Goal: Register for event/course

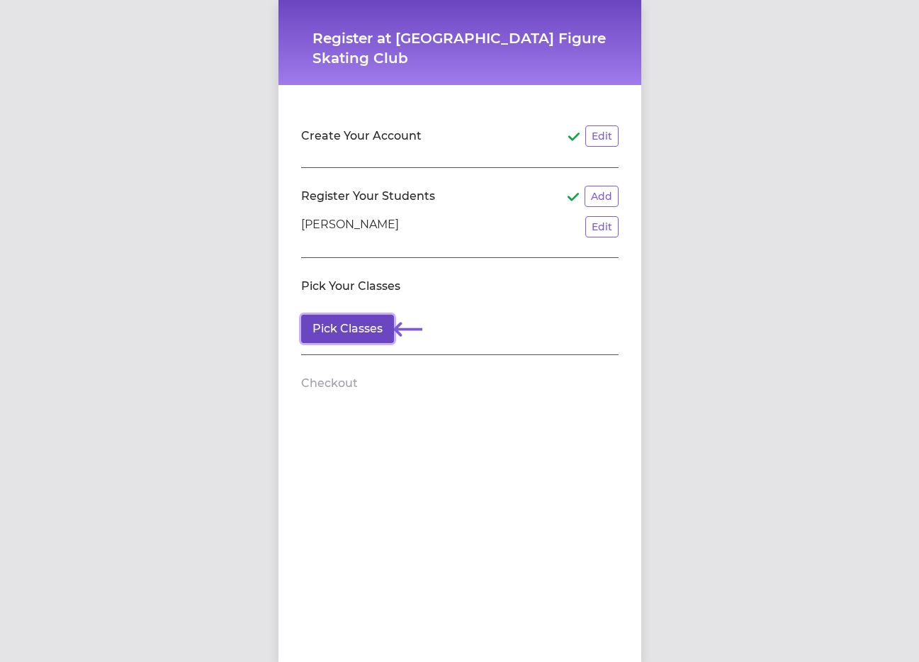
click at [361, 335] on button "Pick Classes" at bounding box center [347, 329] width 93 height 28
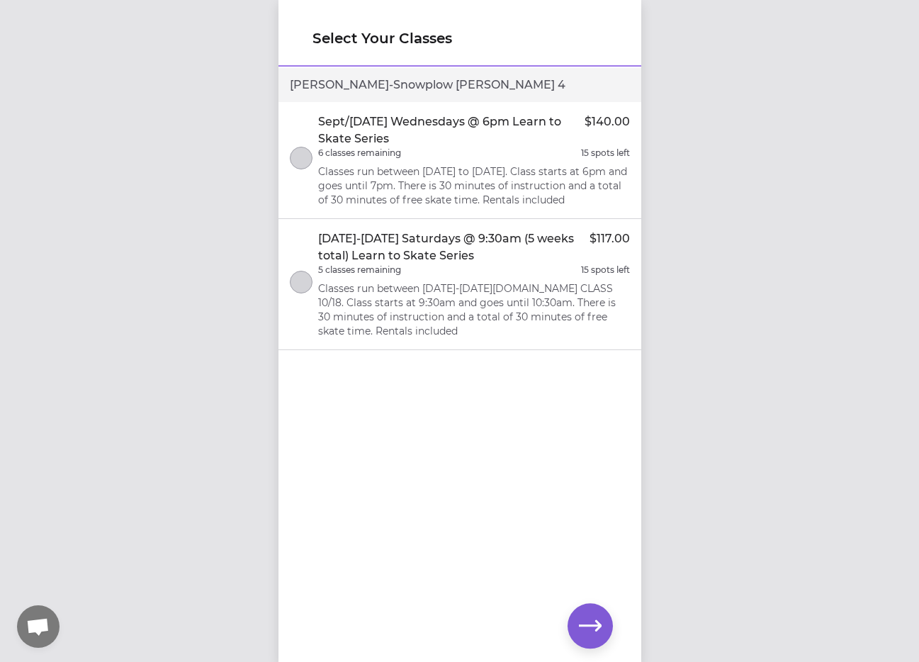
click at [447, 174] on p "Classes run between [DATE] to [DATE]. Class starts at 6pm and goes until 7pm. T…" at bounding box center [474, 185] width 312 height 43
click at [594, 631] on icon "button" at bounding box center [590, 625] width 23 height 23
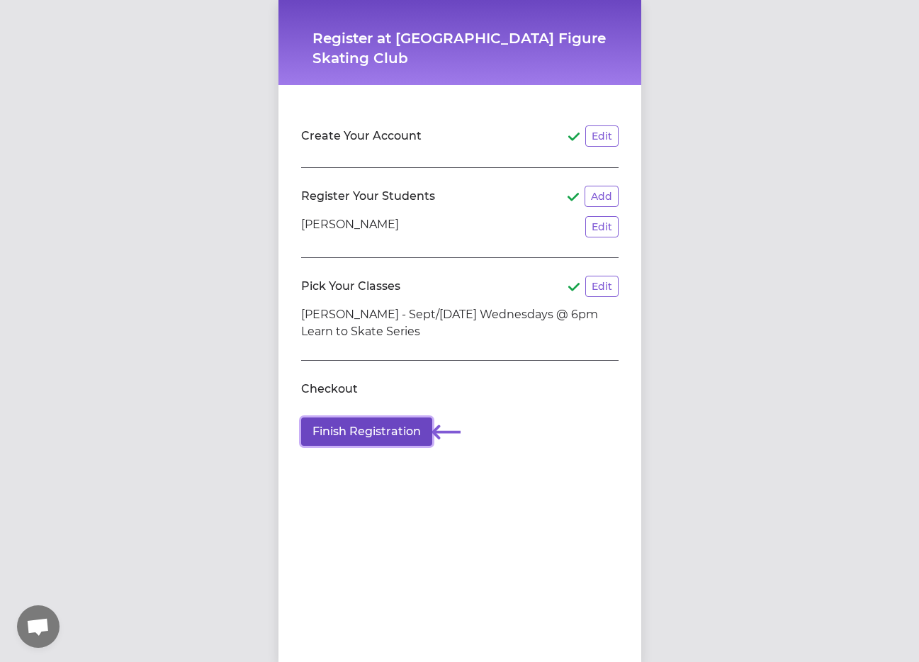
click at [410, 427] on button "Finish Registration" at bounding box center [366, 431] width 131 height 28
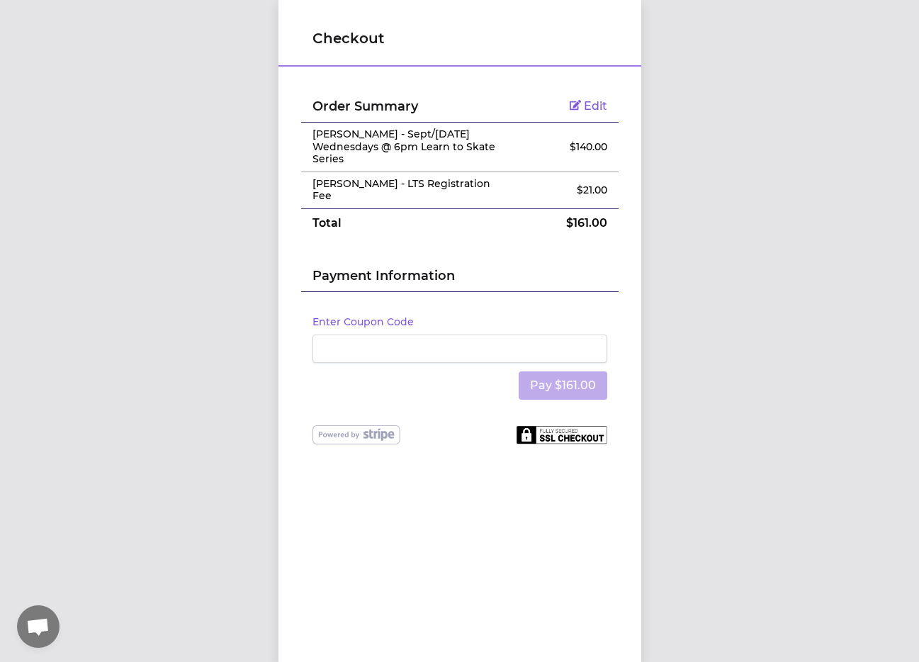
click at [393, 335] on div at bounding box center [460, 349] width 295 height 28
click at [569, 376] on button "Pay $161.00" at bounding box center [563, 385] width 89 height 28
